Goal: Check status: Check status

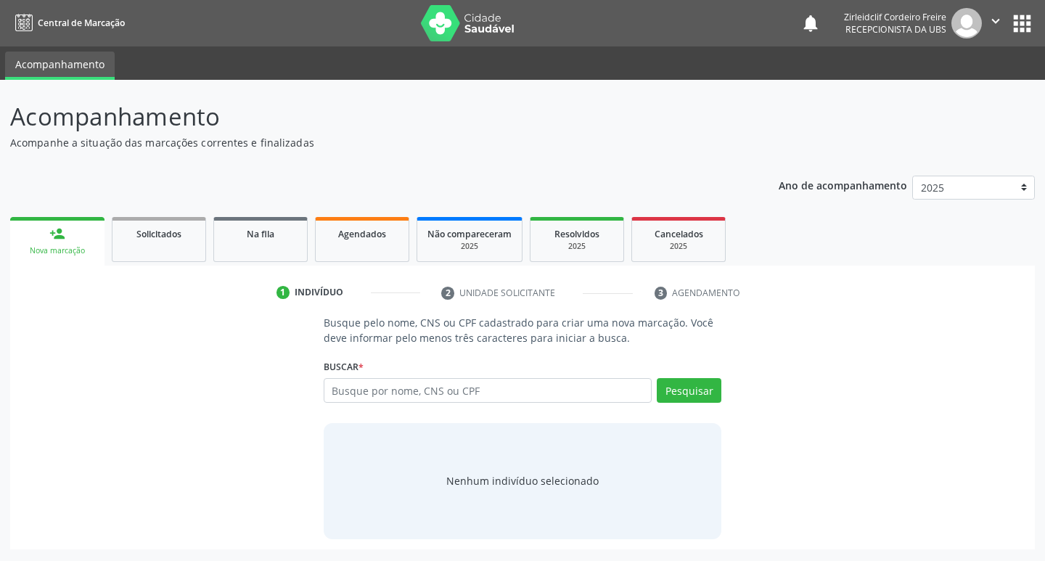
click at [355, 395] on input "text" at bounding box center [488, 390] width 329 height 25
type input "j"
click at [192, 236] on div "Solicitados" at bounding box center [159, 233] width 73 height 15
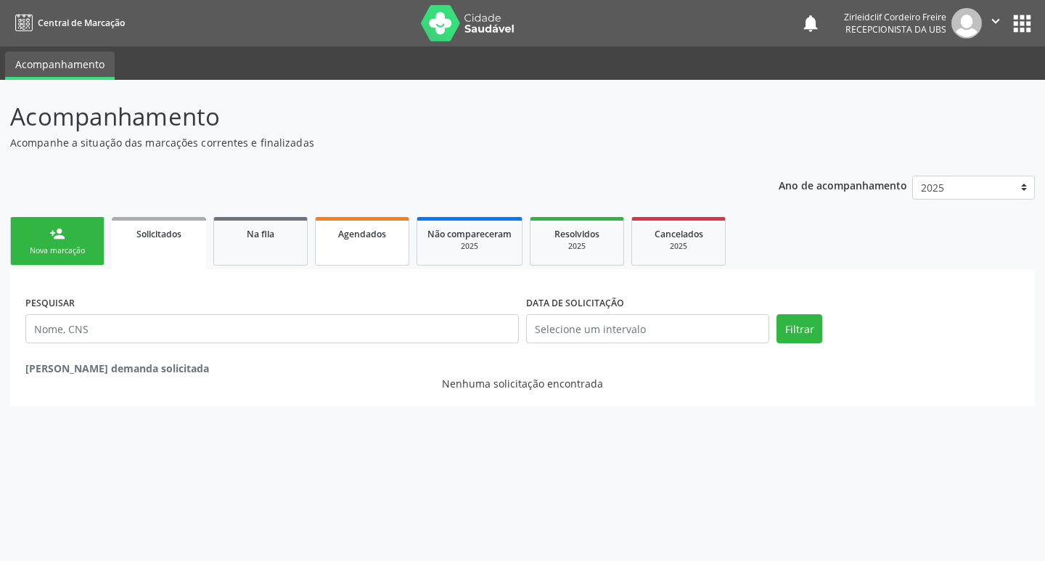
click at [391, 250] on link "Agendados" at bounding box center [362, 241] width 94 height 49
select select "8"
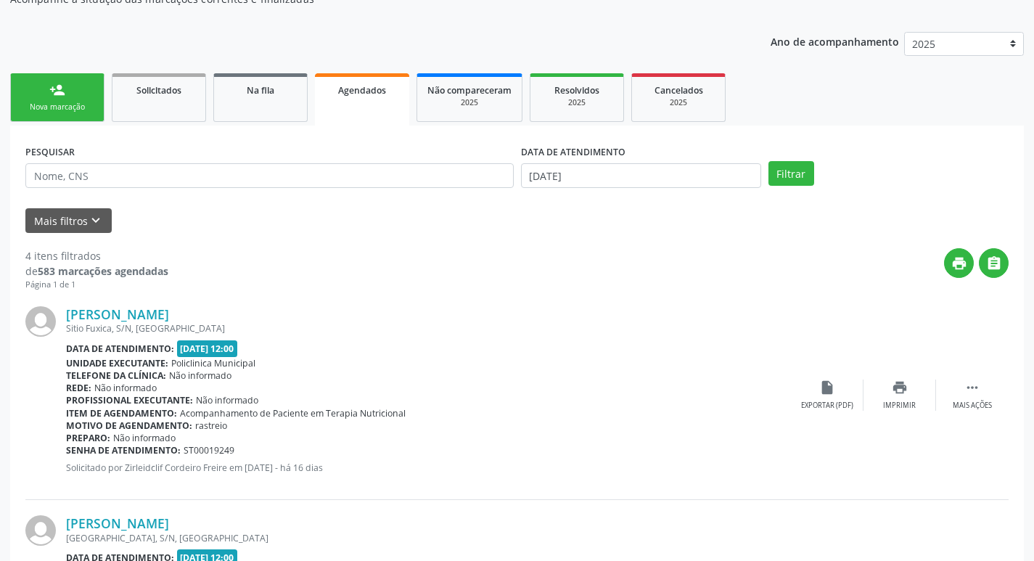
scroll to position [145, 0]
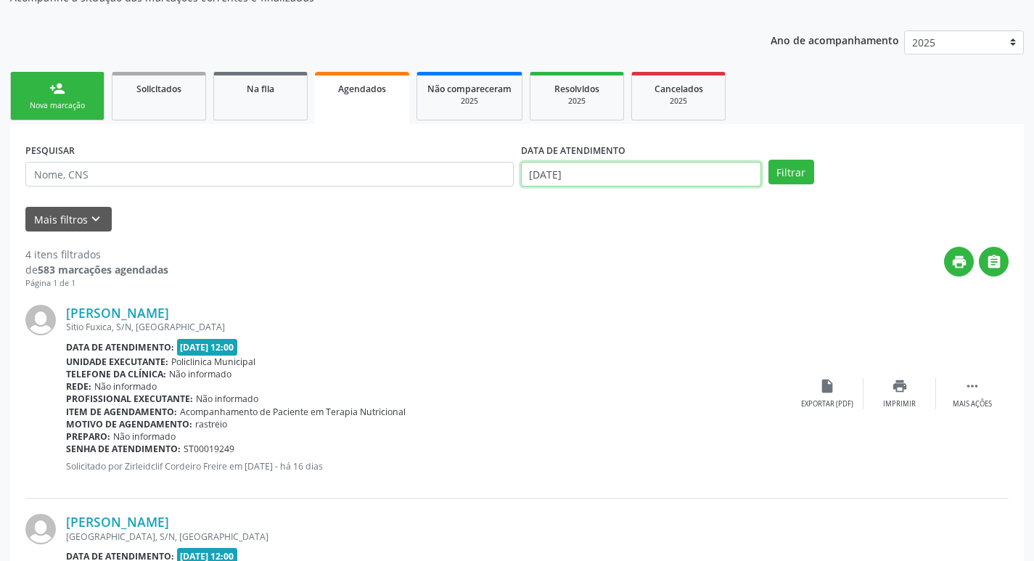
click at [612, 170] on input "[DATE]" at bounding box center [641, 174] width 240 height 25
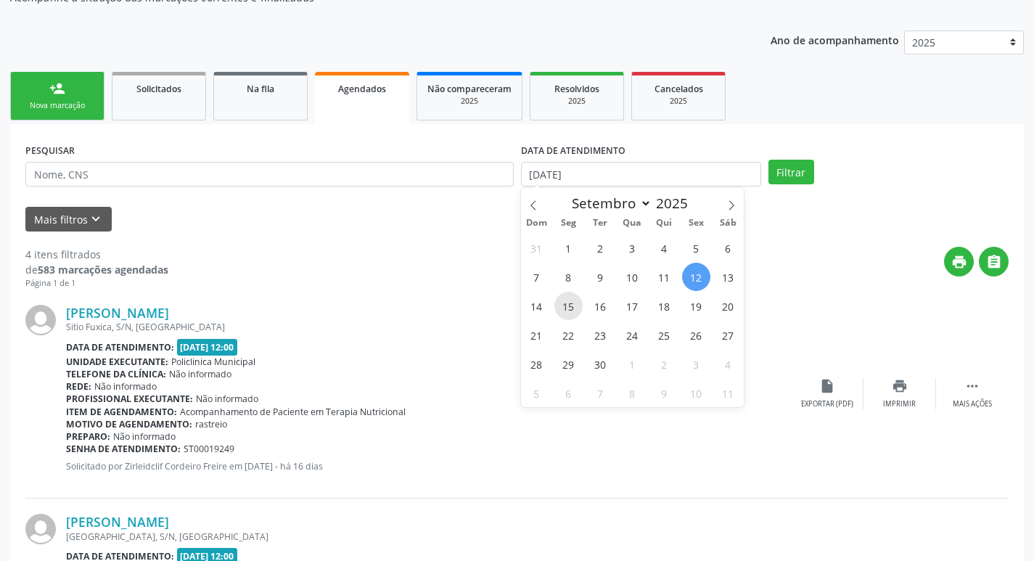
click at [571, 301] on span "15" at bounding box center [568, 306] width 28 height 28
type input "[DATE]"
click at [572, 307] on span "15" at bounding box center [568, 306] width 28 height 28
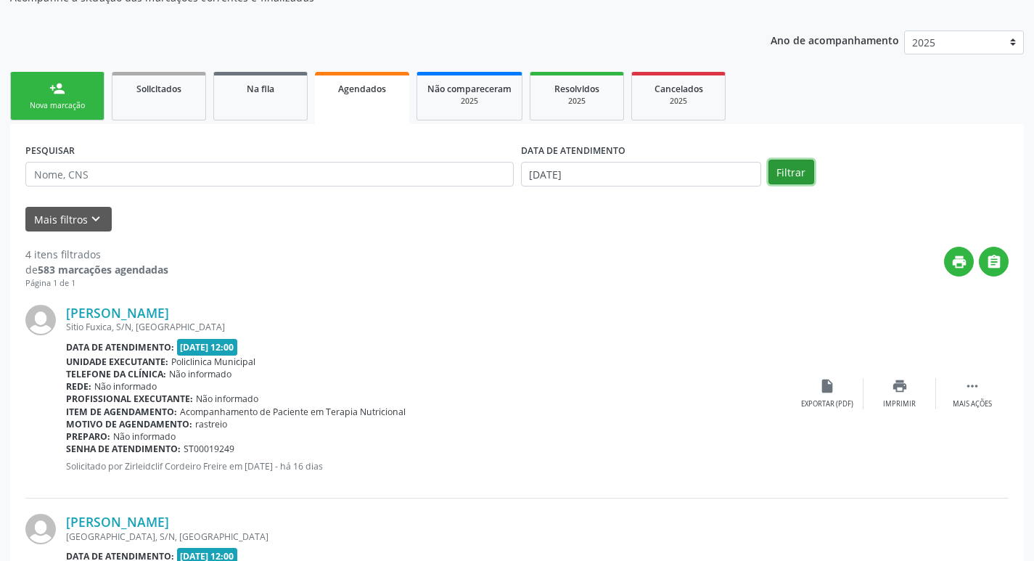
click at [809, 169] on button "Filtrar" at bounding box center [791, 172] width 46 height 25
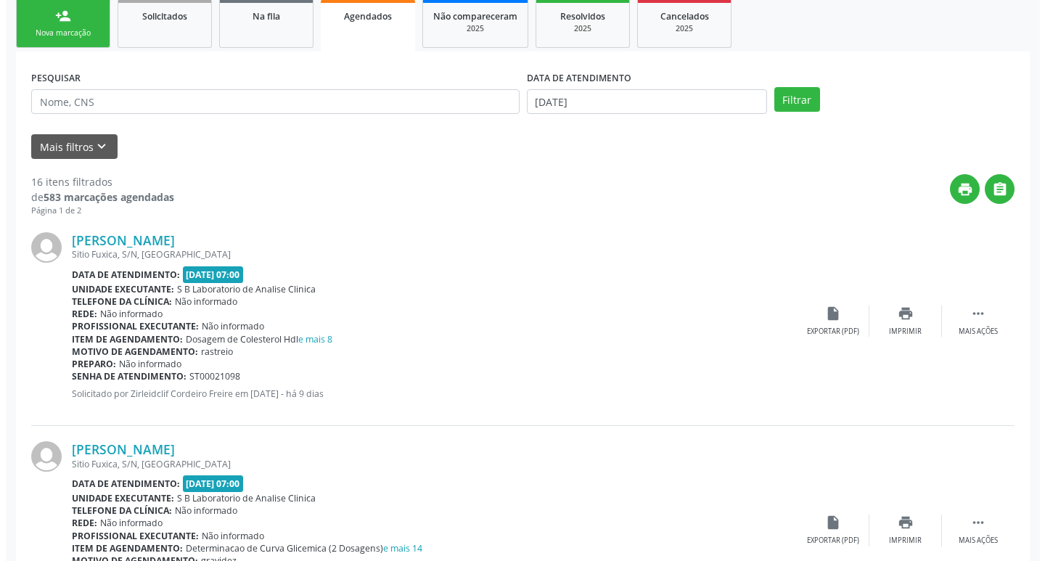
scroll to position [0, 0]
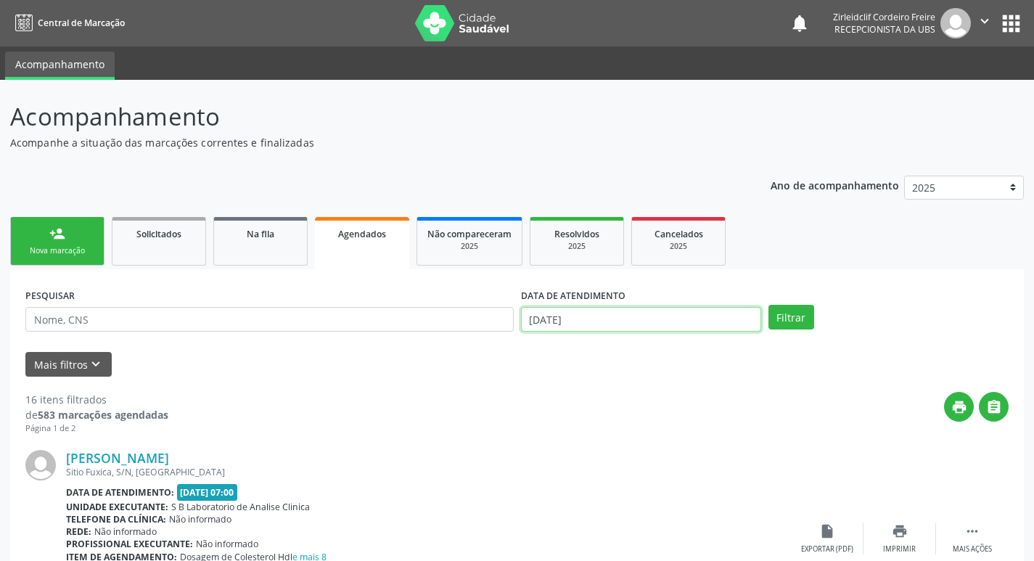
click at [577, 324] on input "[DATE]" at bounding box center [641, 319] width 240 height 25
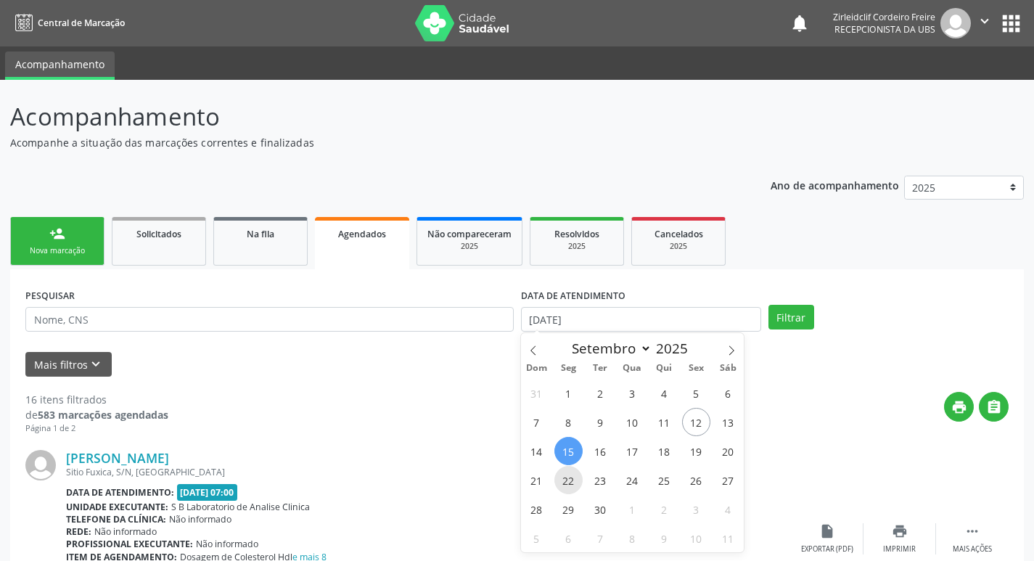
click at [565, 477] on span "22" at bounding box center [568, 480] width 28 height 28
type input "22/09/2025"
click at [569, 483] on span "22" at bounding box center [568, 480] width 28 height 28
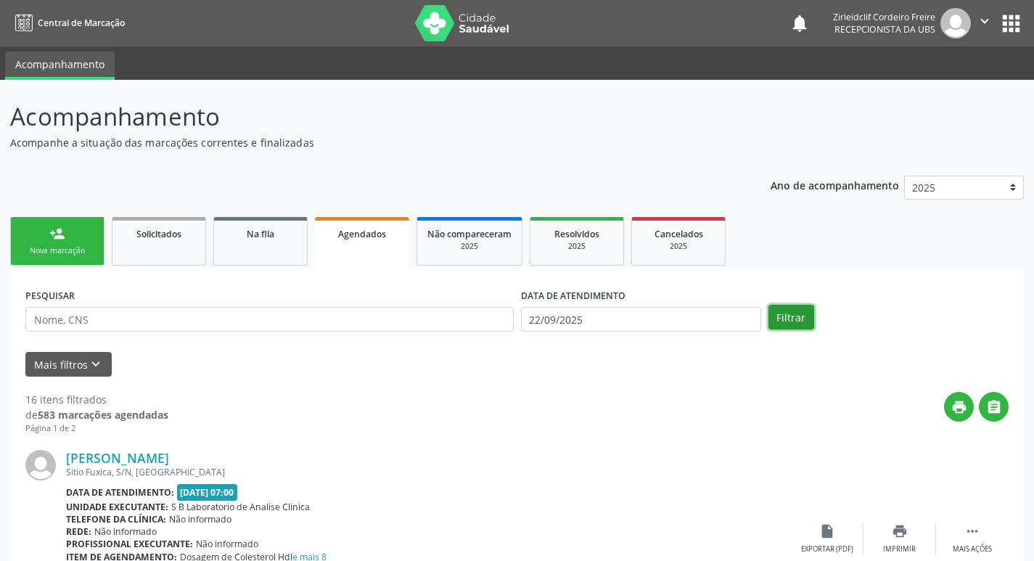
click at [788, 319] on button "Filtrar" at bounding box center [791, 317] width 46 height 25
